Goal: Transaction & Acquisition: Purchase product/service

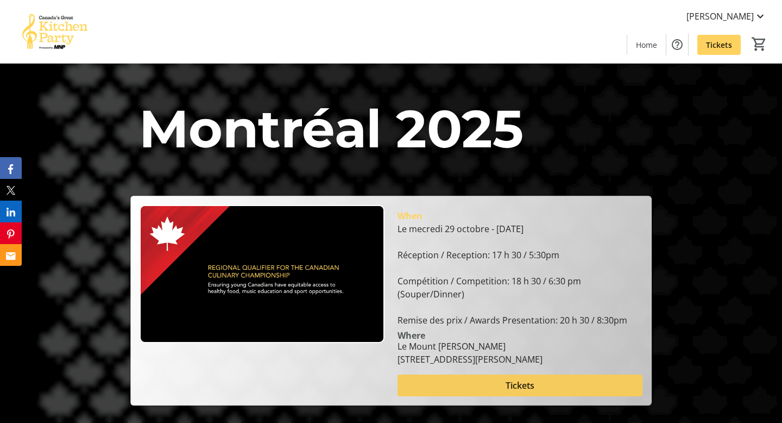
click at [519, 382] on span "Tickets" at bounding box center [520, 385] width 29 height 13
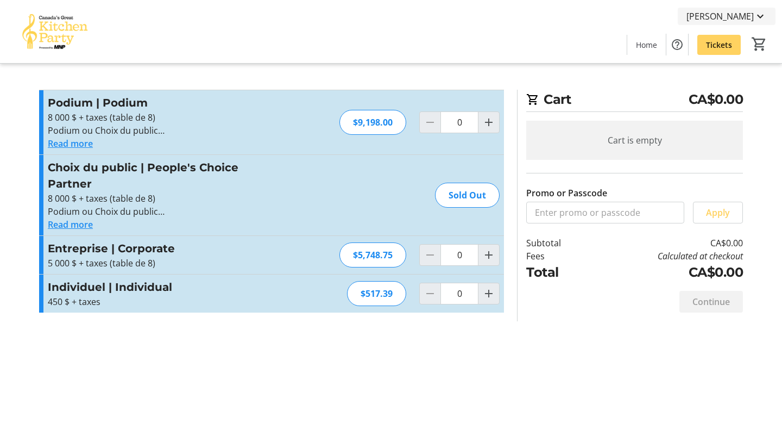
click at [758, 14] on mat-icon at bounding box center [760, 16] width 13 height 13
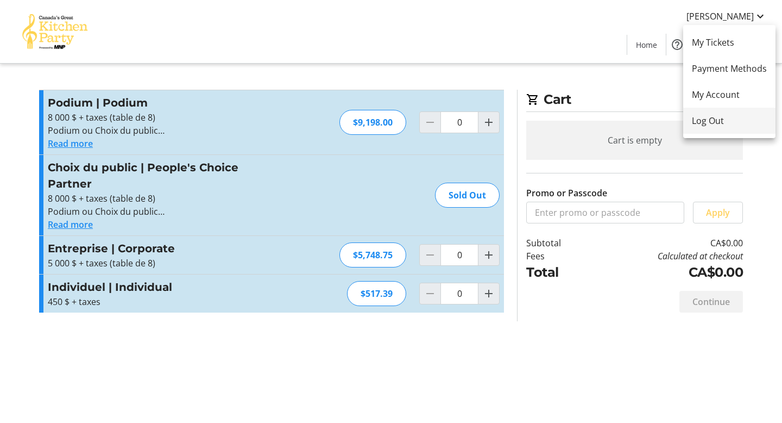
click at [703, 123] on span "Log Out" at bounding box center [729, 120] width 75 height 13
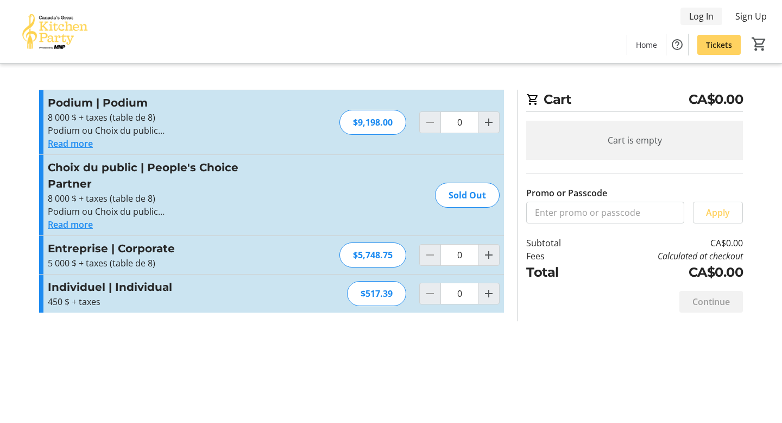
click at [698, 18] on span "Log In" at bounding box center [701, 16] width 24 height 13
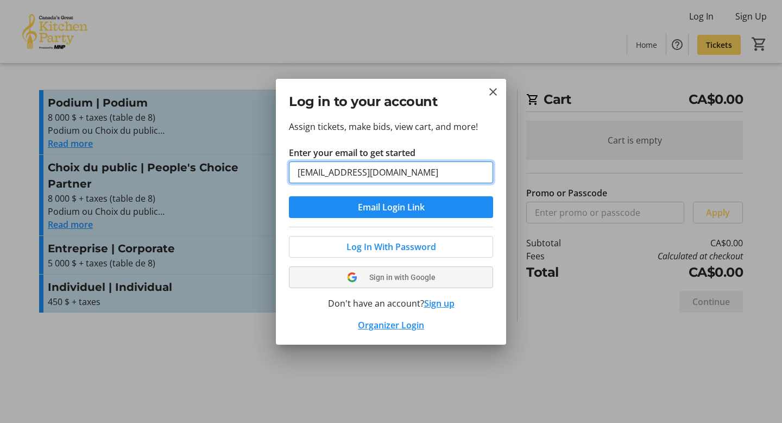
type input "angelarlehrer@gmail.com"
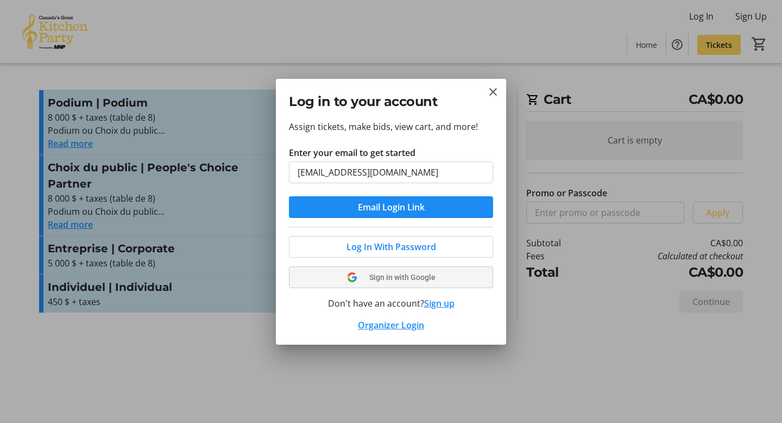
click at [424, 276] on span "Sign in with Google" at bounding box center [402, 277] width 66 height 9
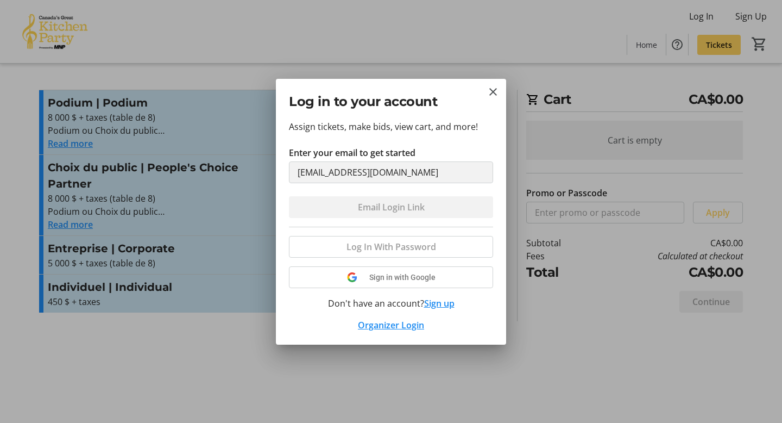
click at [415, 205] on form "Enter your email to get started angelarlehrer@gmail.com Email Login Link" at bounding box center [391, 182] width 204 height 72
click at [400, 278] on div "Log In With Password Sign in with Google Don't have an account? Sign up Organiz…" at bounding box center [391, 278] width 204 height 105
click at [493, 93] on mat-icon "Close" at bounding box center [493, 91] width 13 height 13
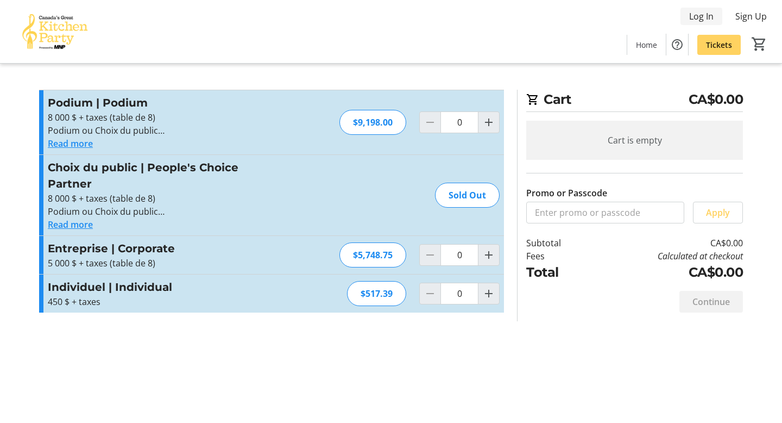
click at [700, 13] on span "Log In" at bounding box center [701, 16] width 24 height 13
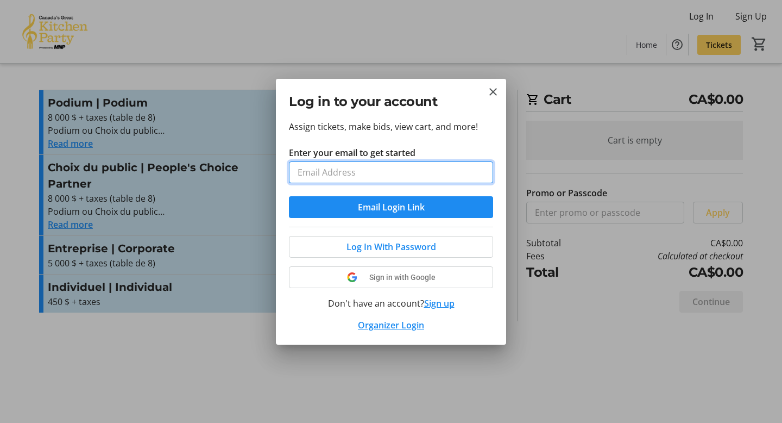
click at [406, 165] on input "Enter your email to get started" at bounding box center [391, 172] width 204 height 22
type input "angelarlehrer@gmail.com"
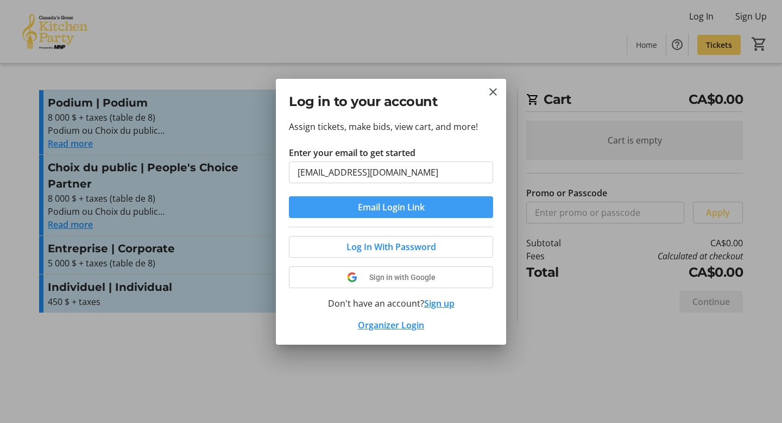
click at [398, 209] on span "Email Login Link" at bounding box center [391, 206] width 67 height 13
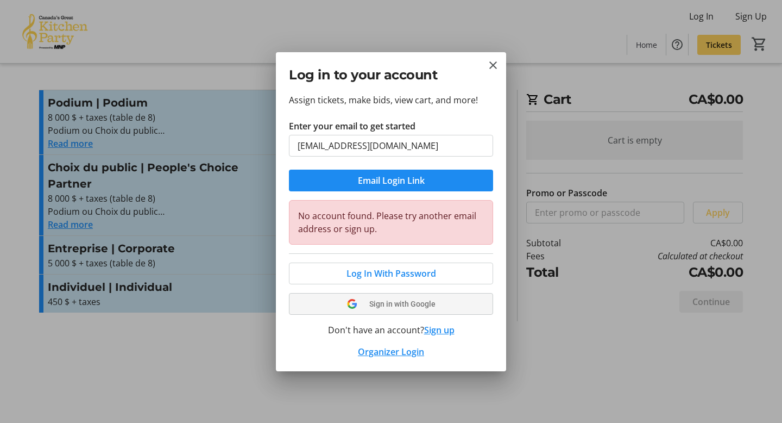
click at [398, 304] on span "Sign in with Google" at bounding box center [402, 303] width 66 height 9
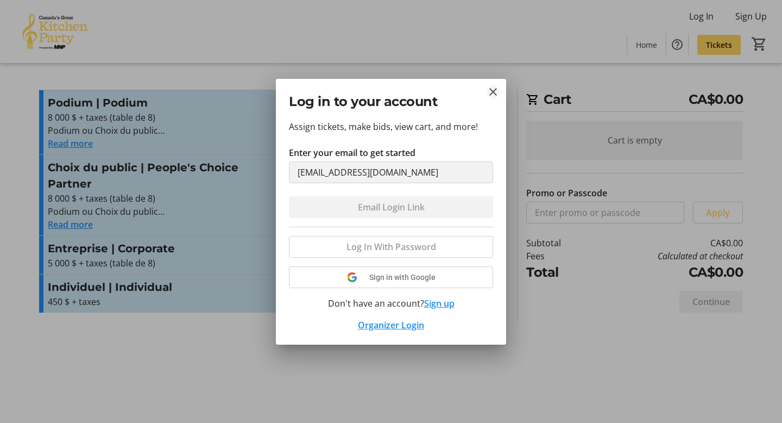
click at [492, 92] on mat-icon "Close" at bounding box center [493, 91] width 13 height 13
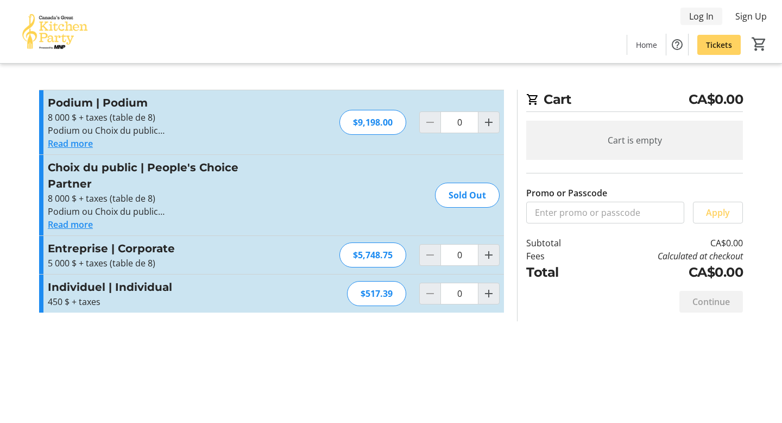
click at [702, 18] on span "Log In" at bounding box center [701, 16] width 24 height 13
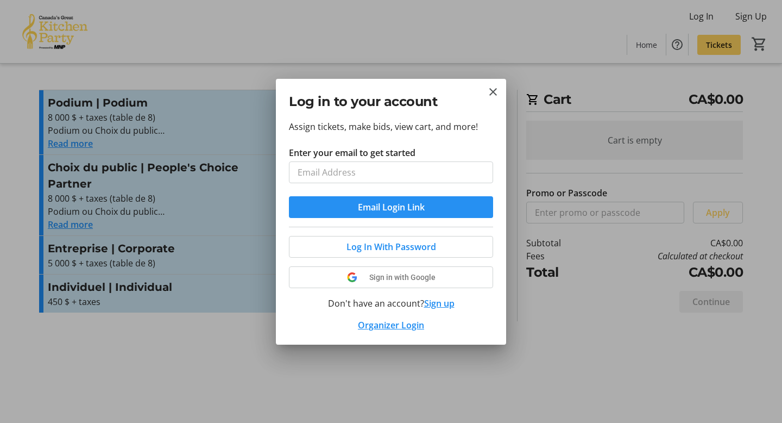
click at [446, 208] on span "submit" at bounding box center [391, 207] width 204 height 26
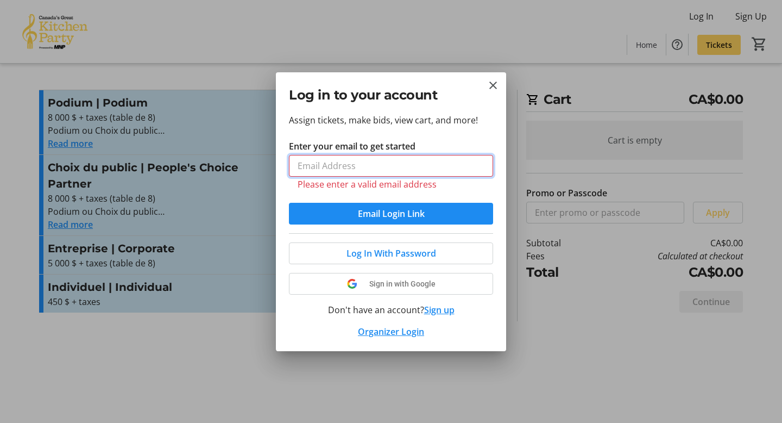
click at [444, 161] on input "Enter your email to get started" at bounding box center [391, 166] width 204 height 22
type input "angelarlehrer@gmail.com"
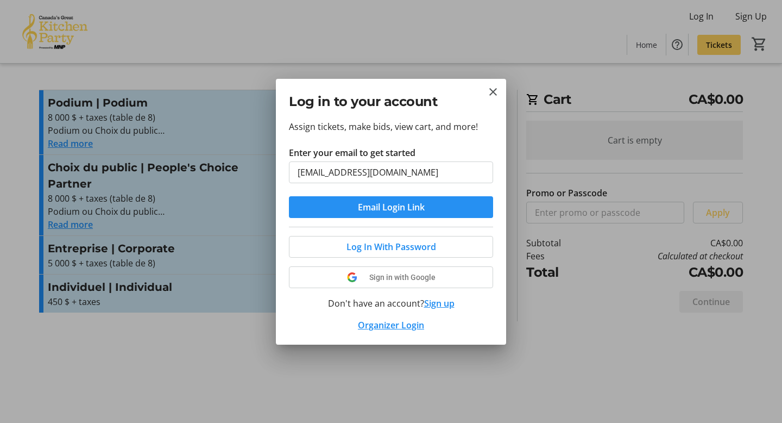
click at [412, 210] on span "Email Login Link" at bounding box center [391, 206] width 67 height 13
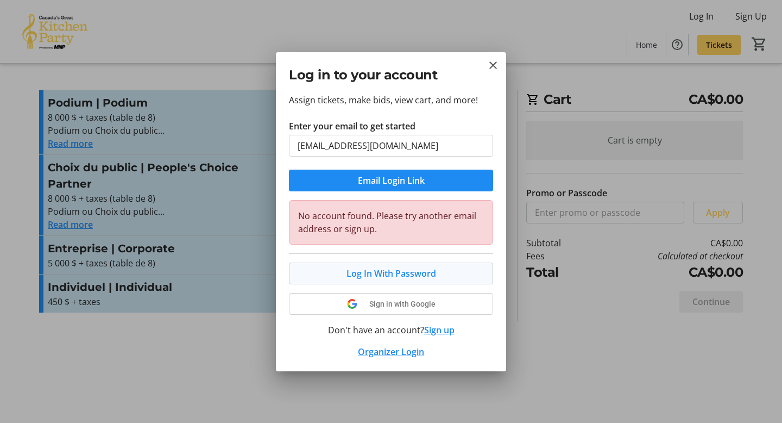
click at [395, 275] on span "Log In With Password" at bounding box center [392, 273] width 90 height 13
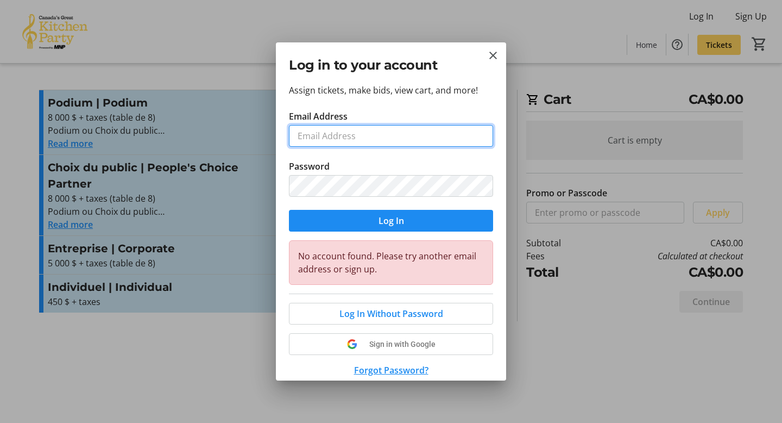
click at [404, 136] on input "Email Address" at bounding box center [391, 136] width 204 height 22
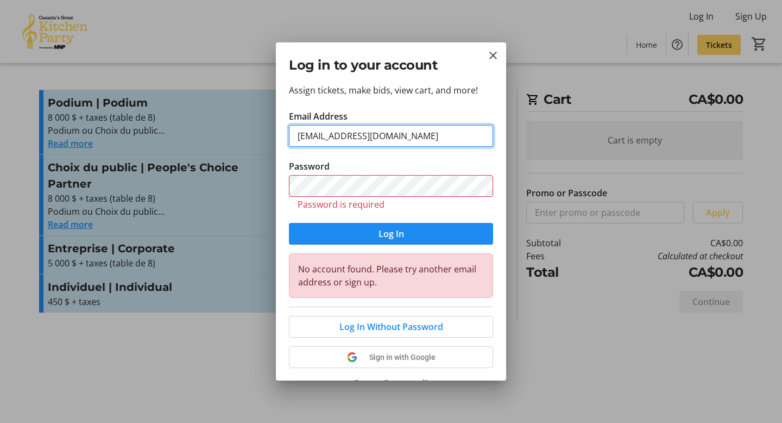
click at [391, 139] on input "angelarlehrer@gmail.com" at bounding box center [391, 136] width 204 height 22
paste input "montreal@greatkitchenparty"
type input "[EMAIL_ADDRESS][DOMAIN_NAME]"
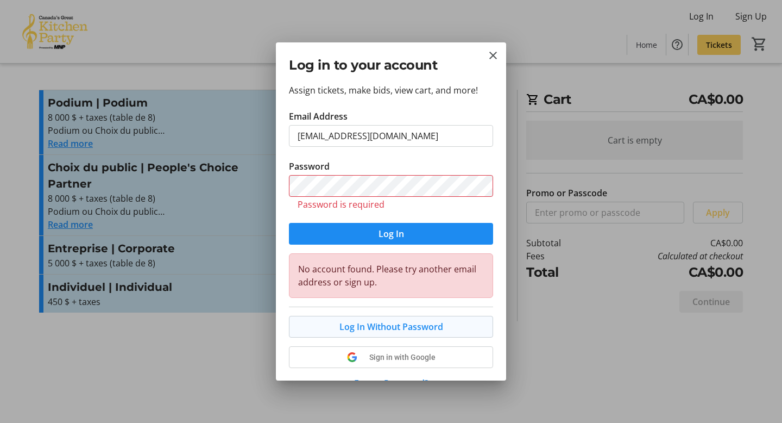
click at [391, 328] on span "Log In Without Password" at bounding box center [391, 326] width 104 height 13
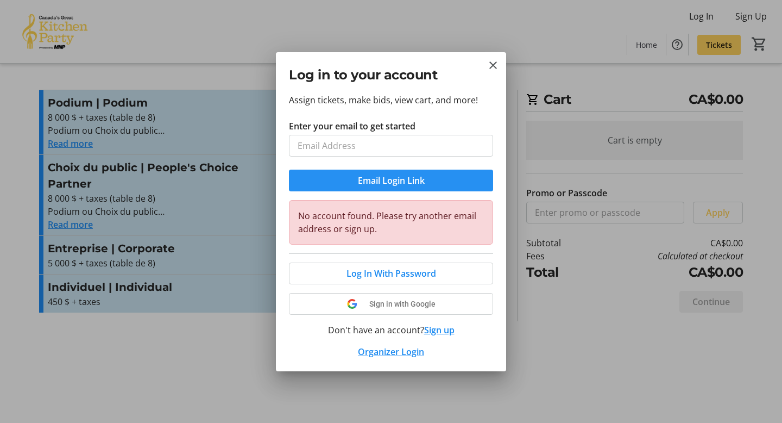
click at [397, 182] on span "Email Login Link" at bounding box center [391, 180] width 67 height 13
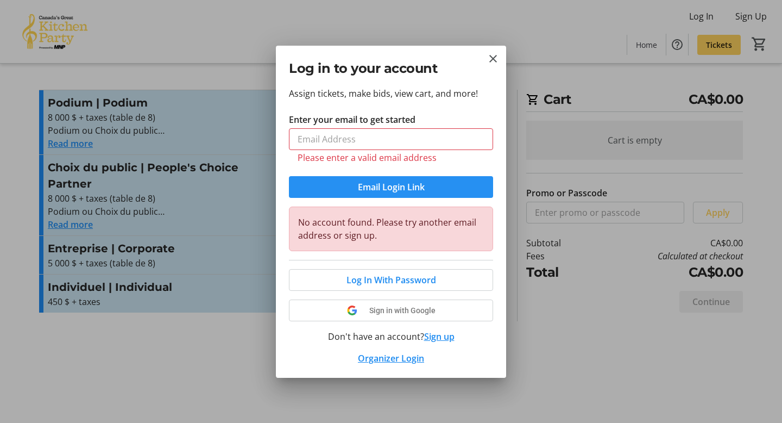
click at [397, 182] on span "Email Login Link" at bounding box center [391, 186] width 67 height 13
click at [397, 142] on input "Enter your email to get started" at bounding box center [391, 139] width 204 height 22
paste input "[EMAIL_ADDRESS][DOMAIN_NAME]"
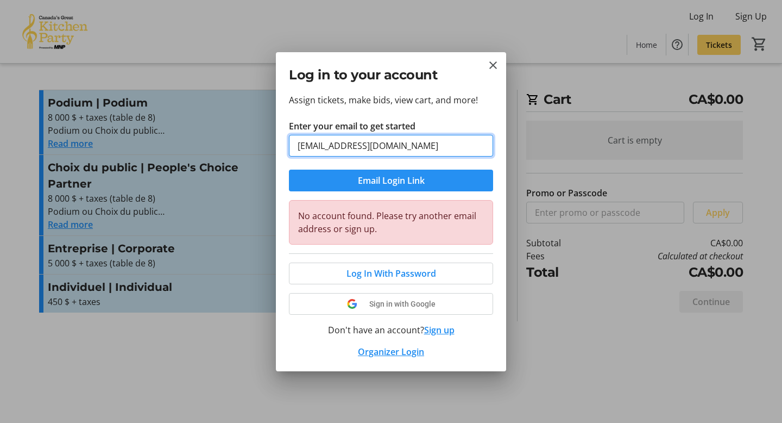
type input "[EMAIL_ADDRESS][DOMAIN_NAME]"
click at [389, 180] on span "Email Login Link" at bounding box center [391, 180] width 67 height 13
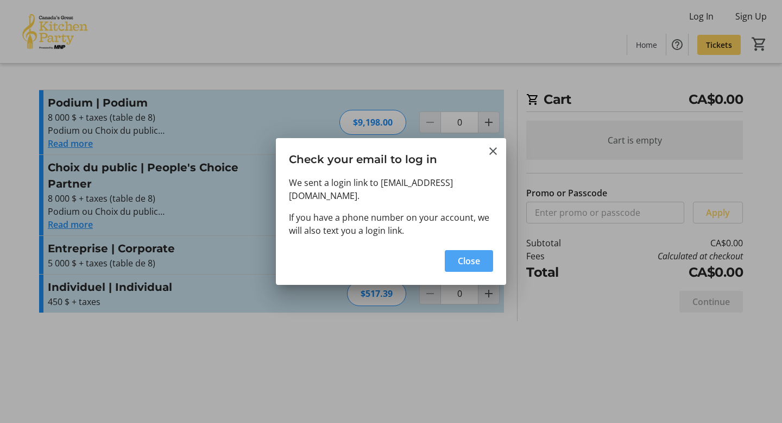
click at [468, 260] on span "Close" at bounding box center [469, 260] width 22 height 13
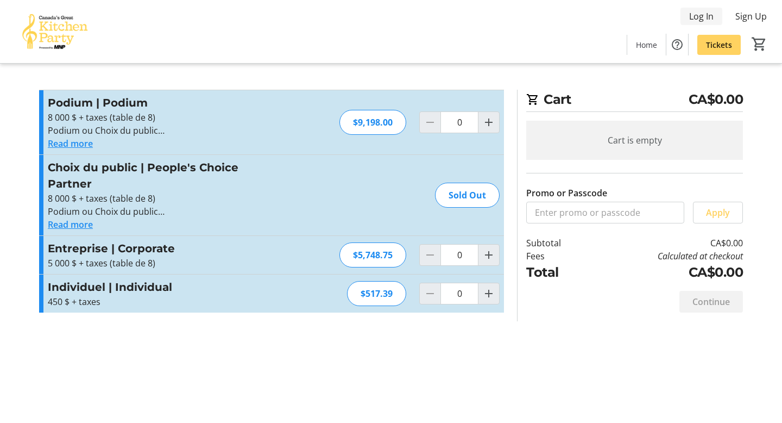
click at [702, 20] on span "Log In" at bounding box center [701, 16] width 24 height 13
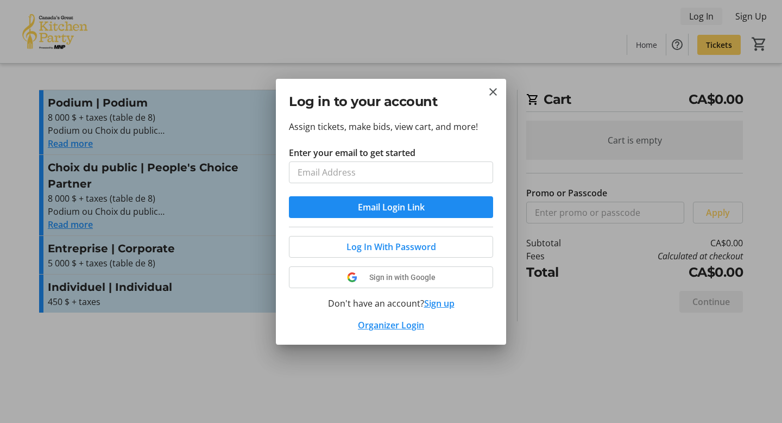
type input "[EMAIL_ADDRESS][DOMAIN_NAME]"
click at [424, 250] on span "Log In With Password" at bounding box center [392, 246] width 90 height 13
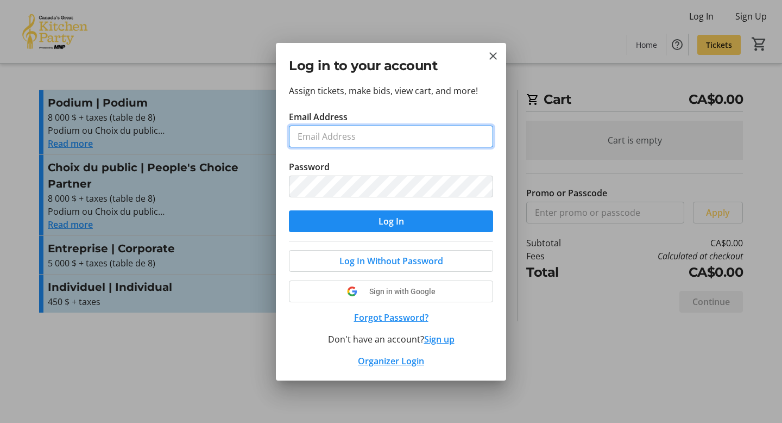
click at [408, 135] on input "Email Address" at bounding box center [391, 136] width 204 height 22
paste input "[EMAIL_ADDRESS][DOMAIN_NAME]"
type input "[EMAIL_ADDRESS][DOMAIN_NAME]"
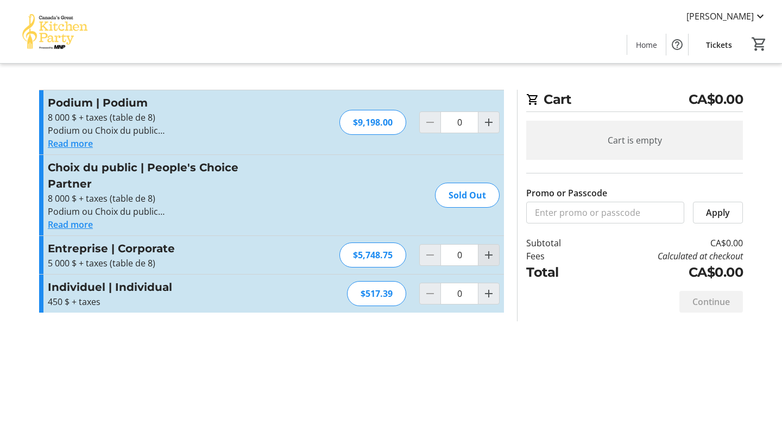
click at [489, 248] on mat-icon "Increment by one" at bounding box center [488, 254] width 13 height 13
type input "1"
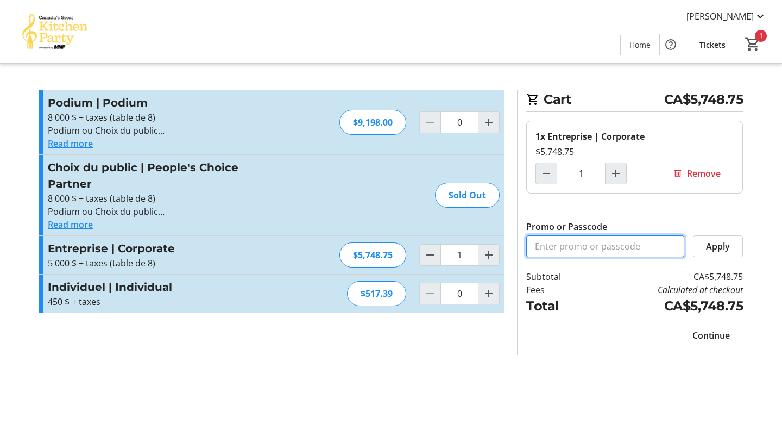
click at [571, 253] on input "Promo or Passcode" at bounding box center [605, 246] width 158 height 22
paste input "KPCheque"
type input "KPCheque"
click at [709, 244] on span "Apply" at bounding box center [718, 246] width 24 height 13
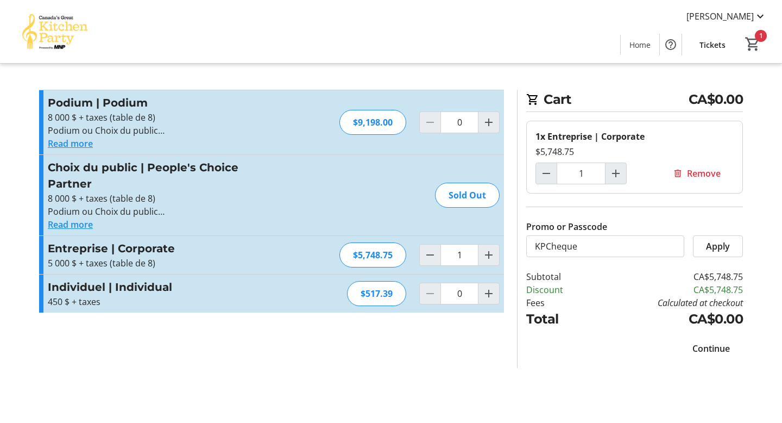
click at [708, 349] on span "Continue" at bounding box center [711, 348] width 37 height 13
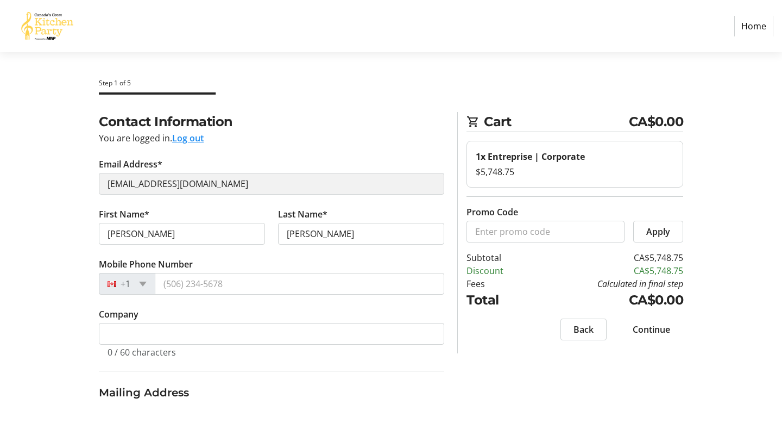
select select "CA"
click at [165, 216] on tr-form-field "First Name* [PERSON_NAME]" at bounding box center [181, 232] width 179 height 50
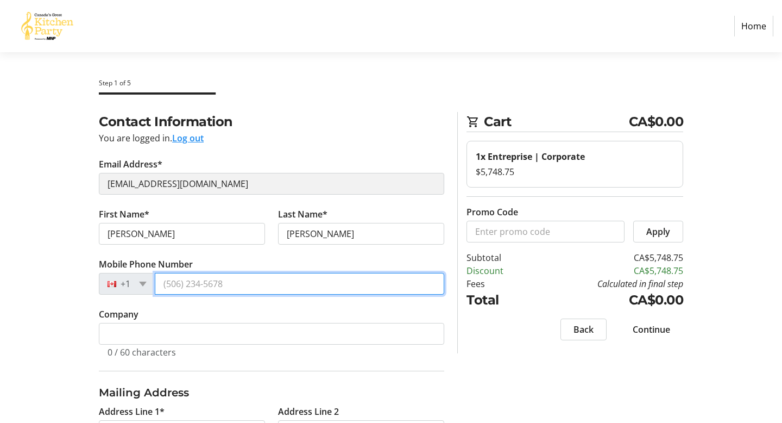
click at [191, 285] on input "Mobile Phone Number" at bounding box center [300, 284] width 290 height 22
type input "[PHONE_NUMBER]"
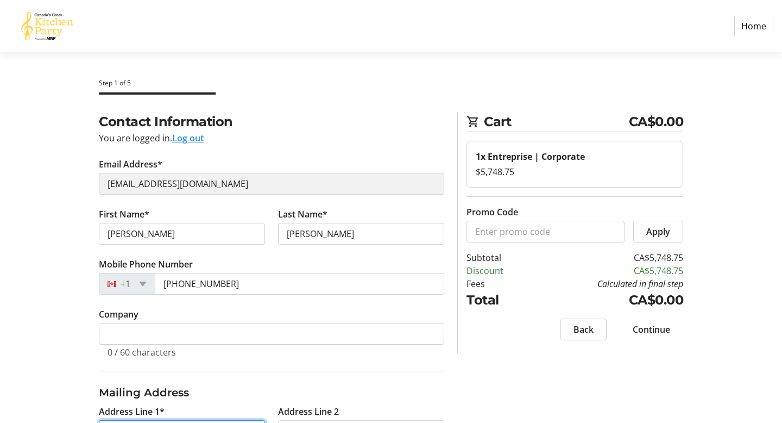
type input "[STREET_ADDRESS]"
type input "WESTMOUNT"
select select "QC"
type input "H3Y 2R5"
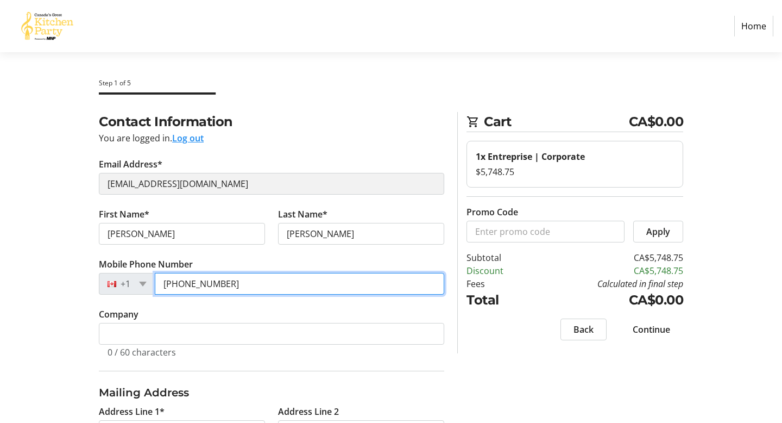
type input "[PHONE_NUMBER]"
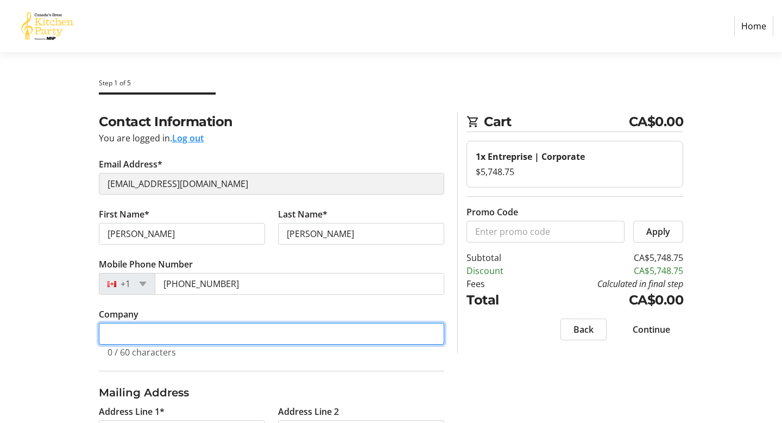
click at [236, 341] on input "Company" at bounding box center [271, 334] width 345 height 22
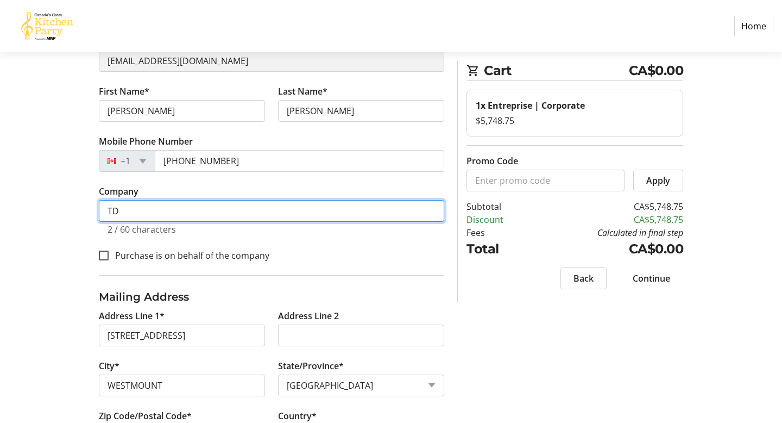
scroll to position [124, 0]
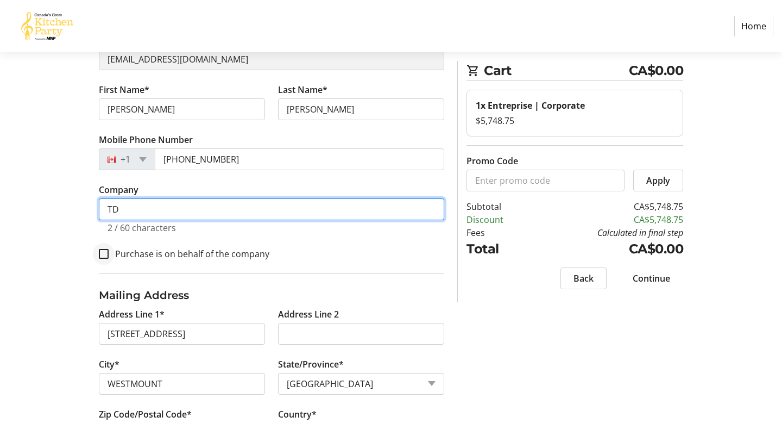
type input "TD"
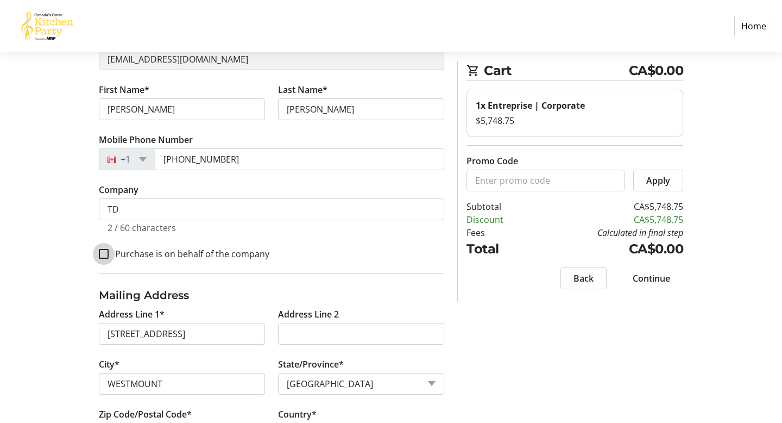
click at [104, 253] on input "Purchase is on behalf of the company" at bounding box center [104, 254] width 10 height 10
checkbox input "true"
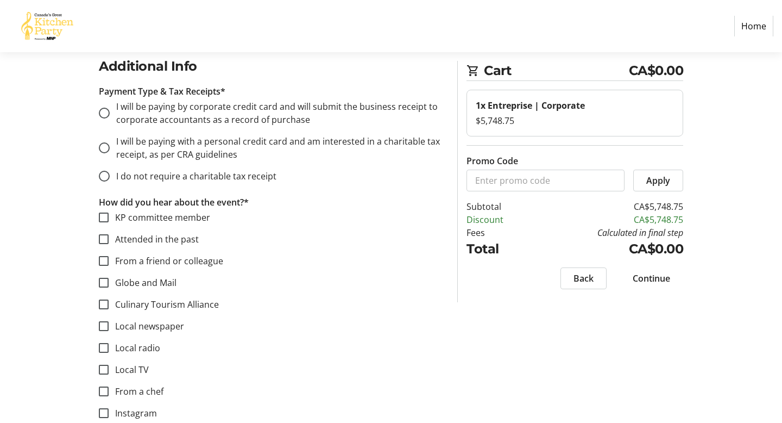
scroll to position [543, 0]
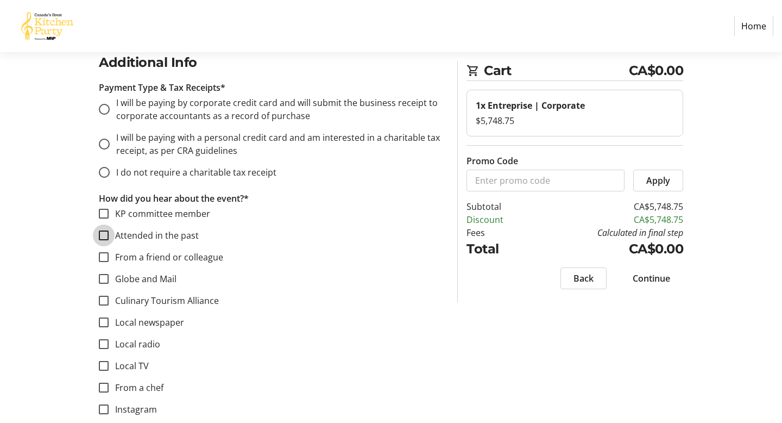
click at [106, 235] on input "Attended in the past" at bounding box center [104, 235] width 10 height 10
checkbox input "true"
click at [647, 281] on span "Continue" at bounding box center [651, 278] width 37 height 13
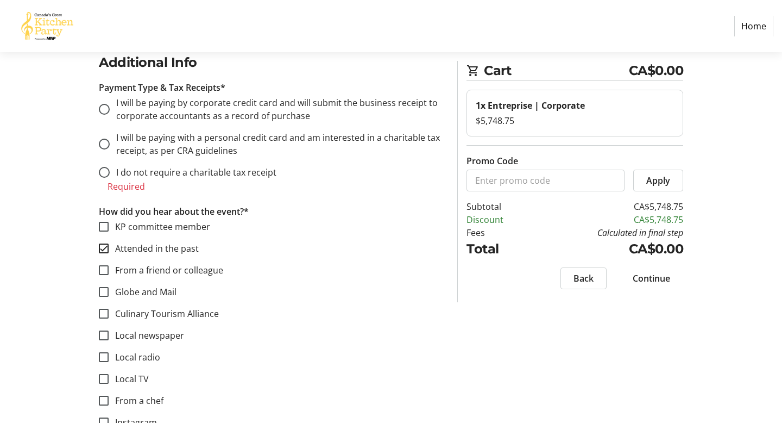
scroll to position [554, 0]
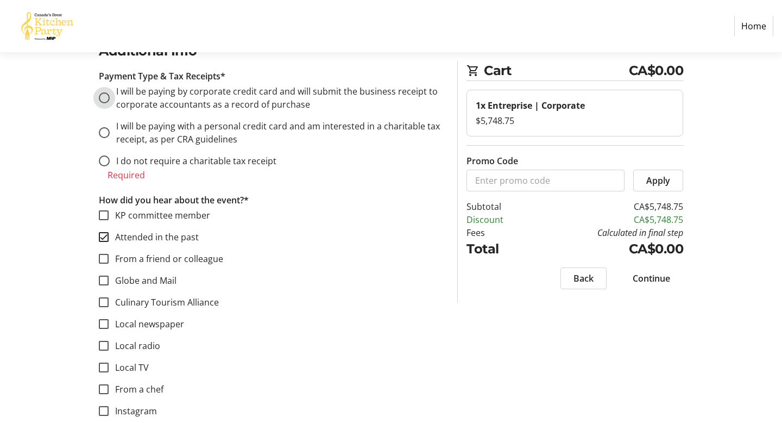
click at [105, 98] on input "I will be paying by corporate credit card and will submit the business receipt …" at bounding box center [104, 97] width 11 height 11
radio input "true"
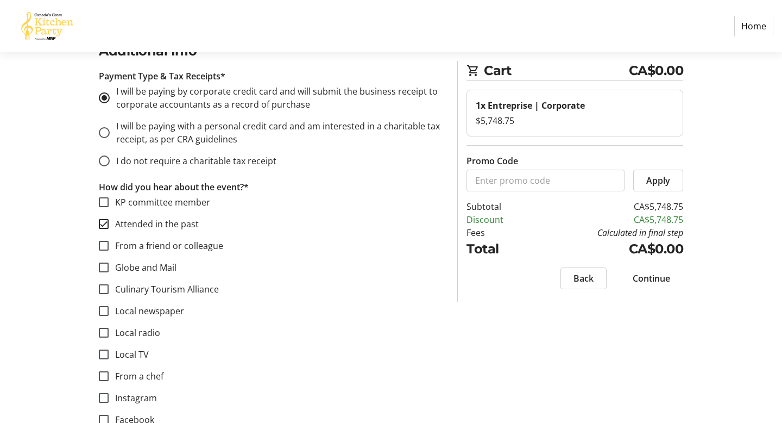
click at [650, 281] on span "Continue" at bounding box center [651, 278] width 37 height 13
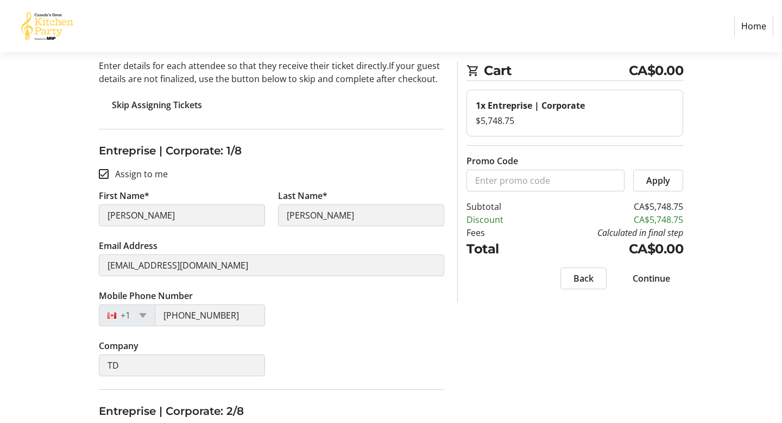
scroll to position [79, 0]
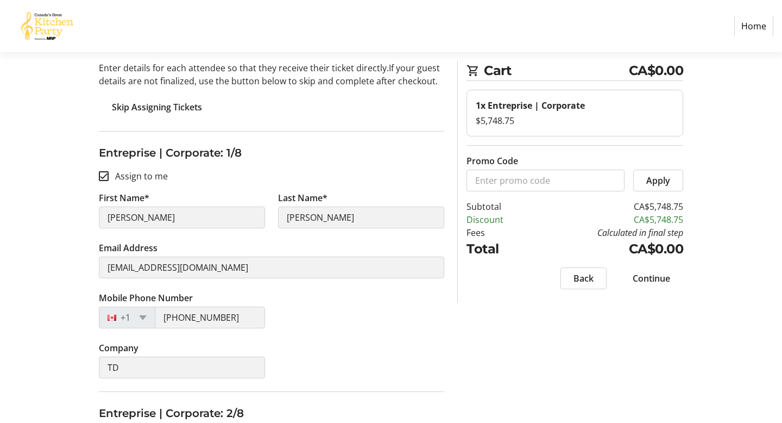
click at [259, 286] on tr-form-field "Email Address [EMAIL_ADDRESS][DOMAIN_NAME]" at bounding box center [271, 266] width 345 height 50
click at [183, 108] on span "Skip Assigning Tickets" at bounding box center [157, 106] width 90 height 13
